Goal: Use online tool/utility: Utilize a website feature to perform a specific function

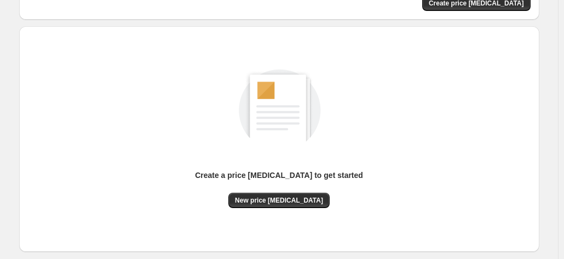
scroll to position [151, 0]
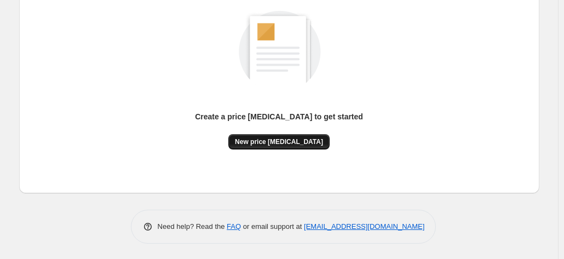
click at [315, 135] on button "New price [MEDICAL_DATA]" at bounding box center [278, 141] width 101 height 15
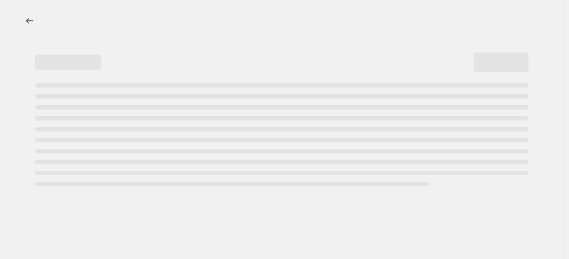
select select "percentage"
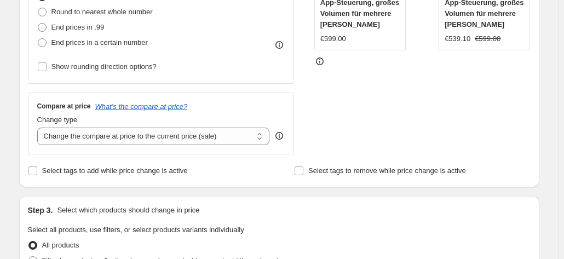
scroll to position [219, 0]
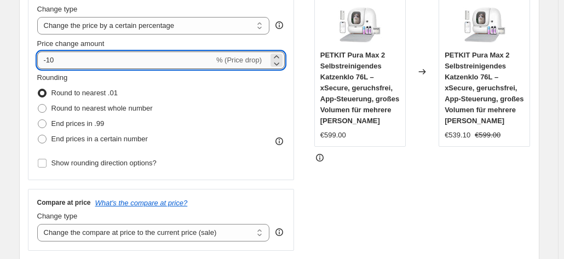
click at [68, 64] on input "-10" at bounding box center [125, 60] width 177 height 18
type input "-1"
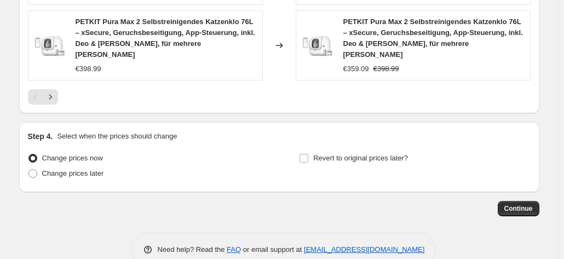
scroll to position [905, 0]
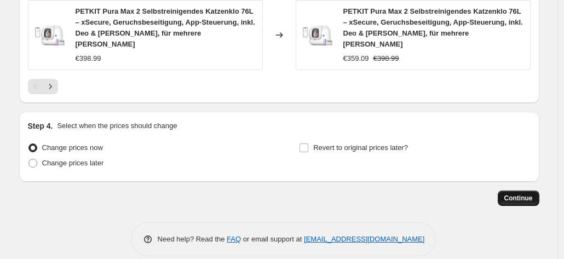
type input "-30"
click at [521, 194] on span "Continue" at bounding box center [518, 198] width 28 height 9
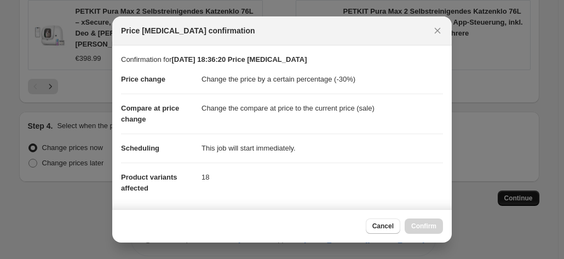
scroll to position [0, 0]
click at [430, 224] on span "Confirm" at bounding box center [423, 226] width 25 height 9
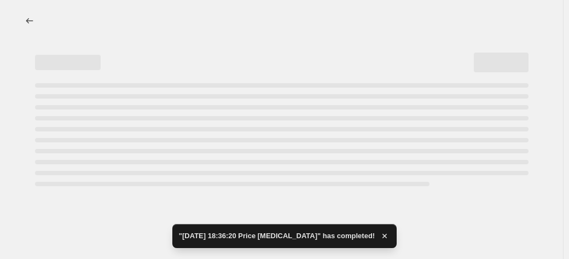
select select "percentage"
